Goal: Information Seeking & Learning: Understand process/instructions

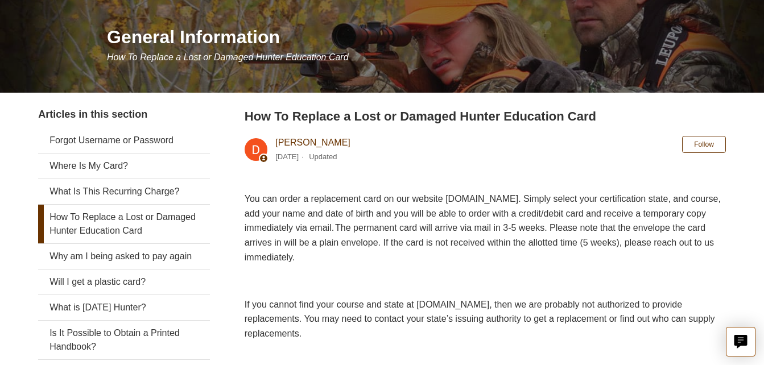
scroll to position [134, 0]
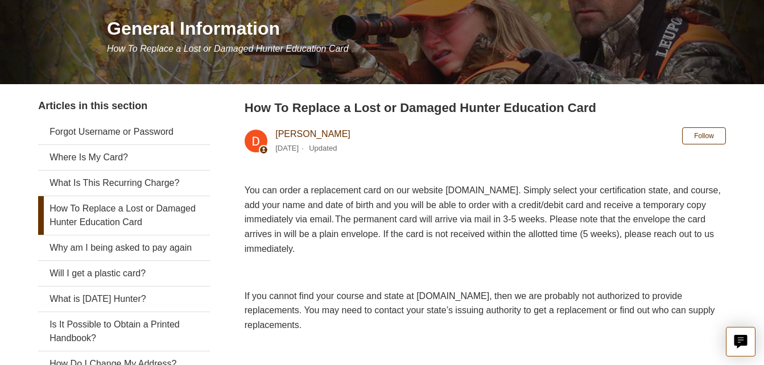
click at [134, 211] on link "How To Replace a Lost or Damaged Hunter Education Card" at bounding box center [124, 215] width 172 height 39
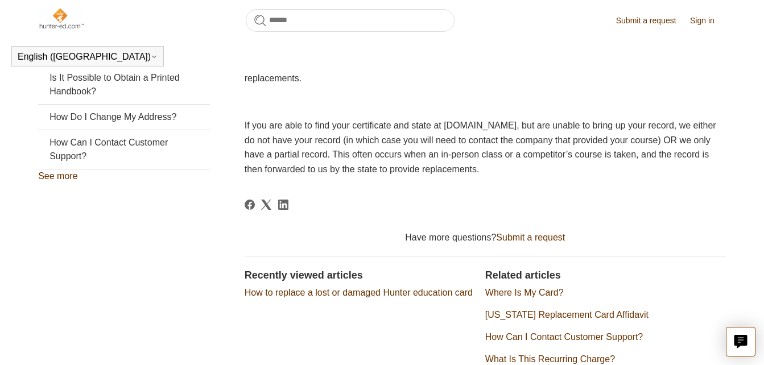
scroll to position [351, 0]
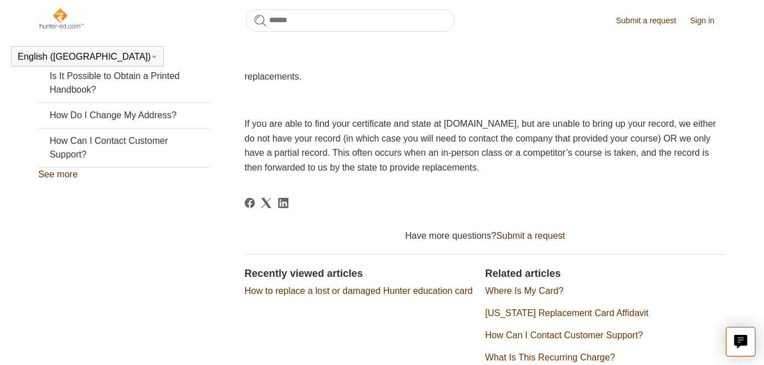
click at [257, 293] on link "How to replace a lost or damaged Hunter education card" at bounding box center [359, 291] width 228 height 10
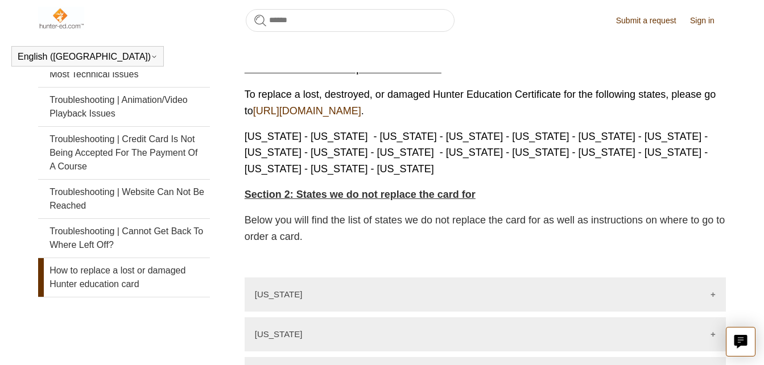
scroll to position [257, 0]
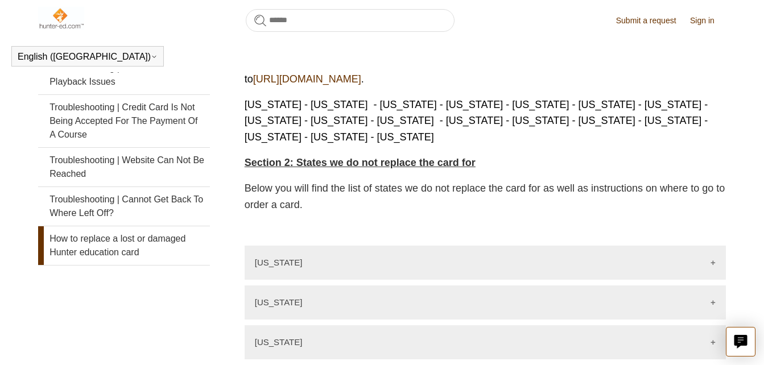
click at [361, 85] on link "https://ilostmycard.com/" at bounding box center [307, 78] width 108 height 11
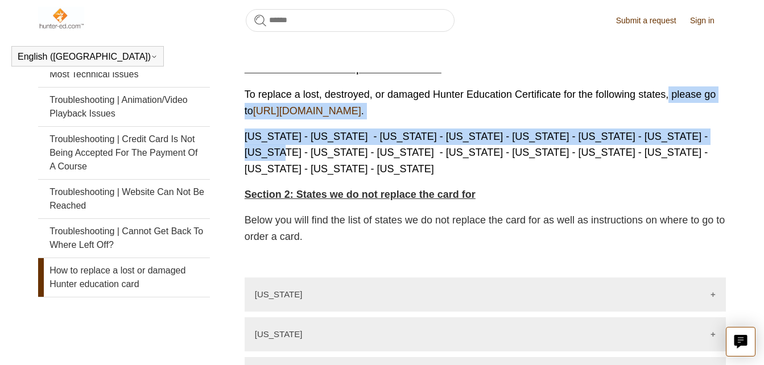
drag, startPoint x: 762, startPoint y: 82, endPoint x: 767, endPoint y: 121, distance: 38.9
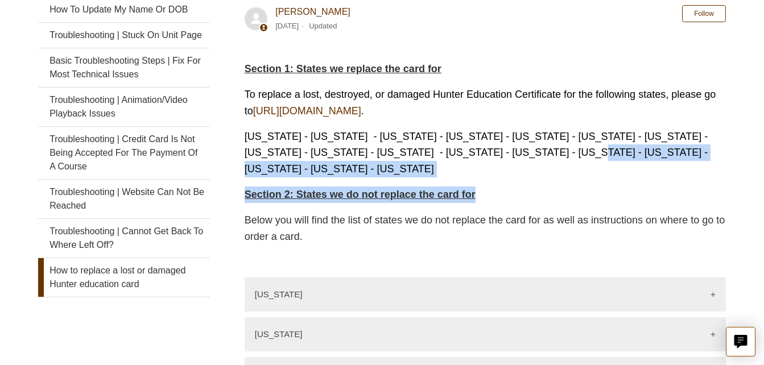
drag, startPoint x: 661, startPoint y: 187, endPoint x: 481, endPoint y: 119, distance: 192.8
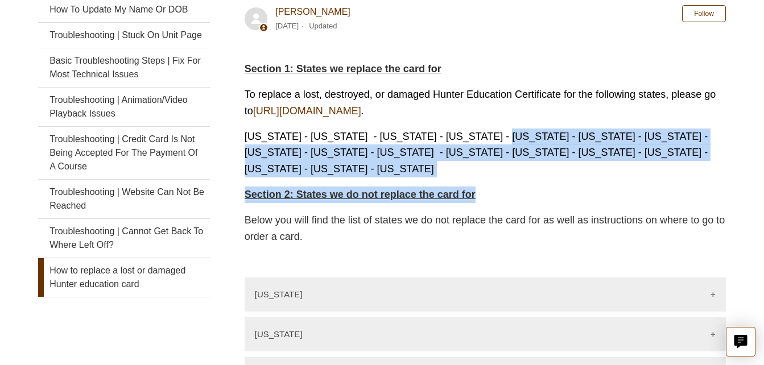
click at [723, 144] on p "Arizona - Arkansas - Idaho - Illinois - Indiana - Iowa - Maine - Mississippi - …" at bounding box center [485, 153] width 481 height 49
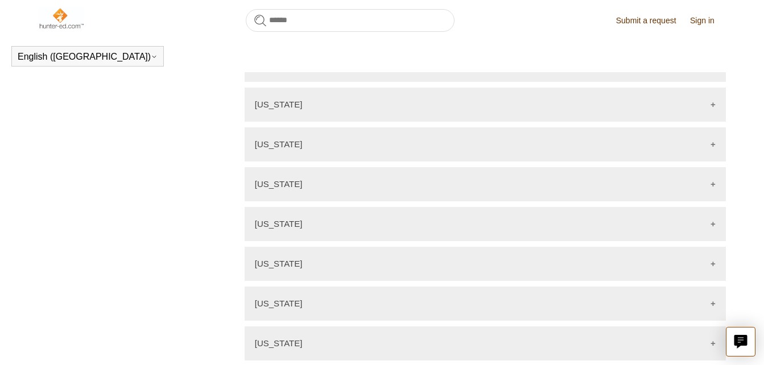
scroll to position [817, 0]
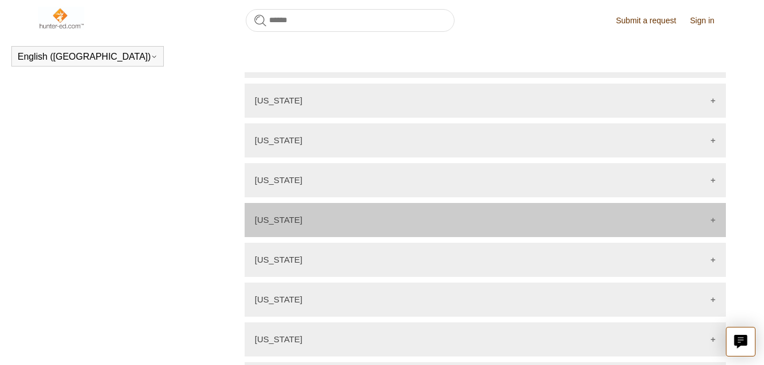
click at [678, 205] on div "Louisiana" at bounding box center [485, 220] width 481 height 34
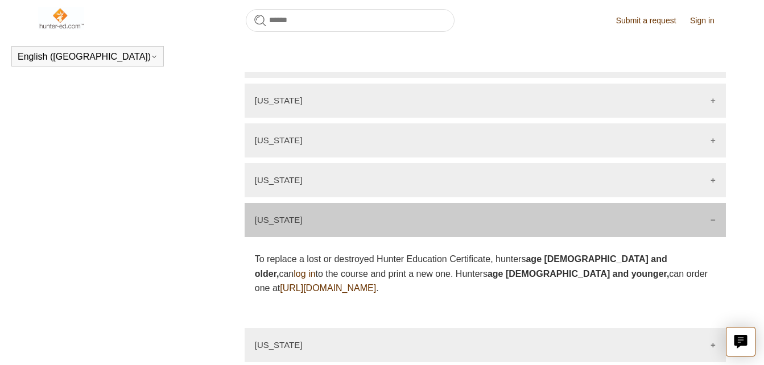
click at [703, 23] on link "Sign in" at bounding box center [708, 21] width 36 height 12
